Goal: Task Accomplishment & Management: Complete application form

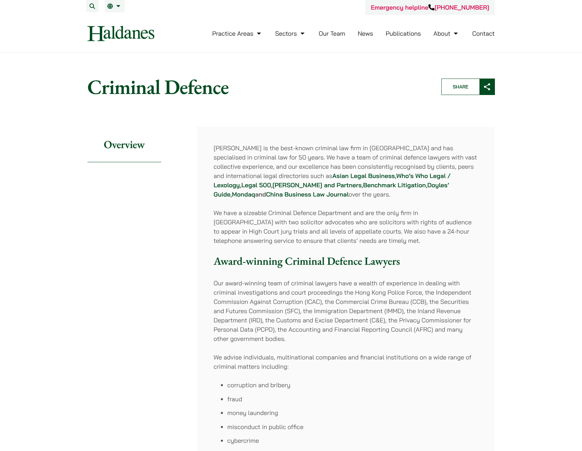
click at [487, 34] on link "Contact" at bounding box center [484, 34] width 23 height 8
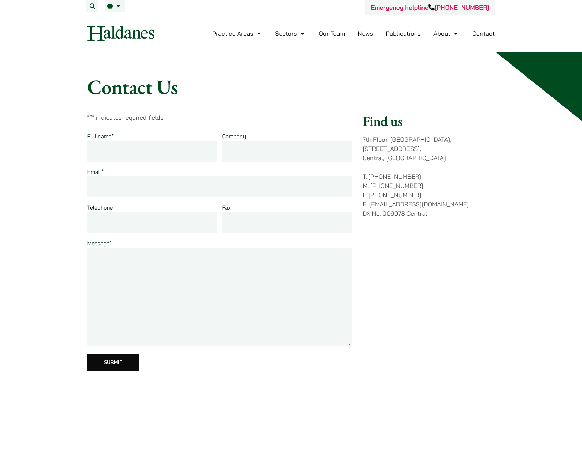
click at [119, 146] on input "Full name *" at bounding box center [153, 151] width 130 height 21
type input "Nigel Burbidge"
type input "nigel.burbidge@live.co.uk"
type input "69764148"
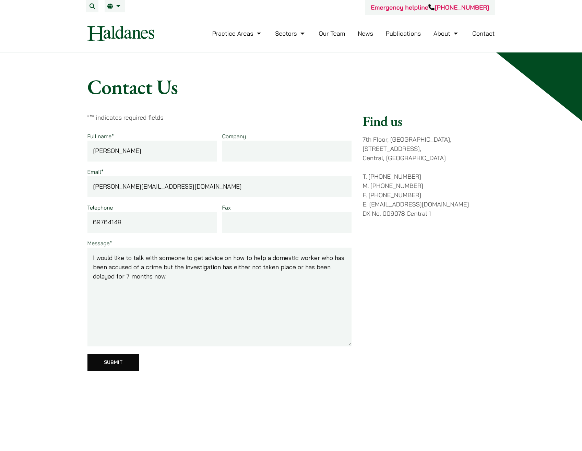
click at [189, 277] on textarea "I would like to talk with someone to get advice on how to help a domestic worke…" at bounding box center [220, 297] width 265 height 99
click at [185, 268] on textarea "I would like to talk with someone to get advice on how to help a domestic worke…" at bounding box center [220, 297] width 265 height 99
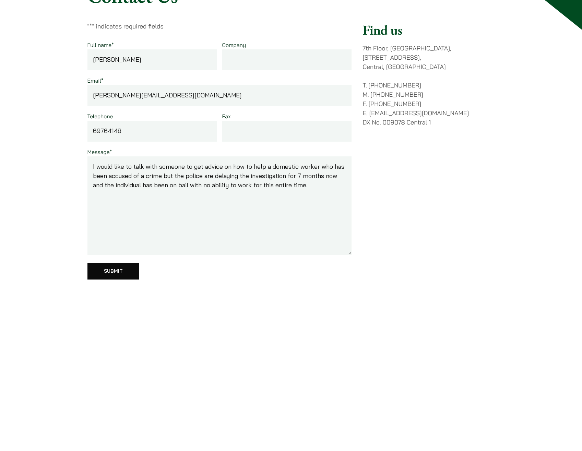
scroll to position [103, 0]
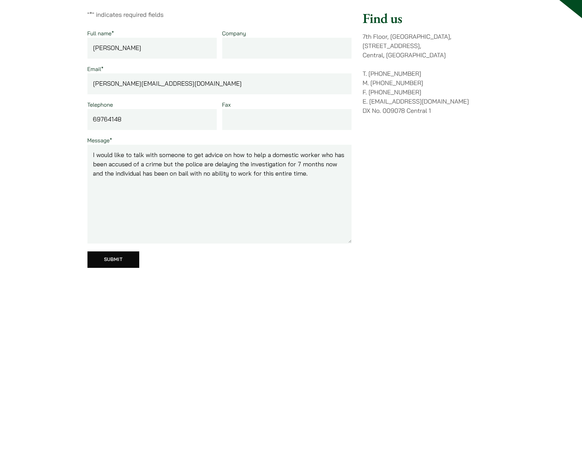
type textarea "I would like to talk with someone to get advice on how to help a domestic worke…"
click at [113, 261] on input "Submit" at bounding box center [114, 260] width 52 height 16
